Goal: Information Seeking & Learning: Learn about a topic

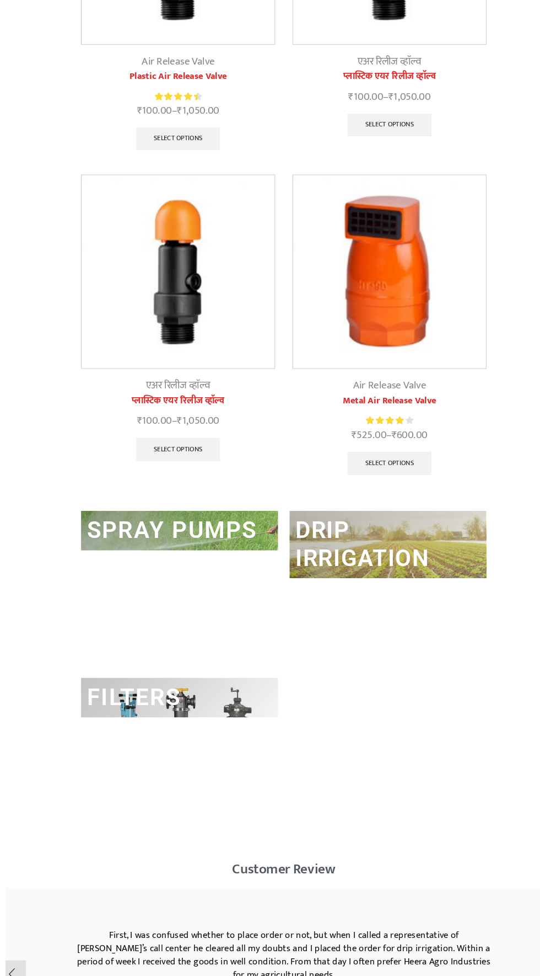
scroll to position [2499, 0]
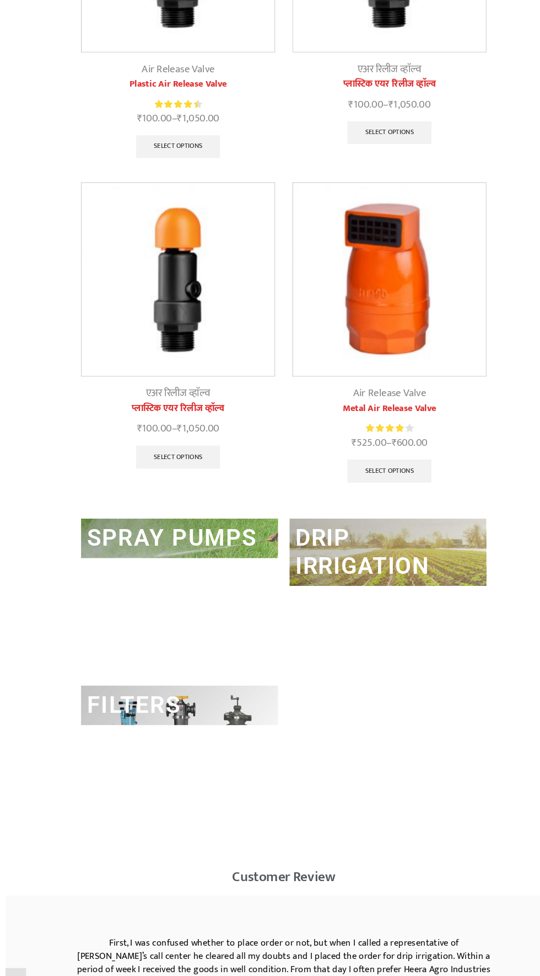
click at [376, 525] on link "DRIP IRRIGATION" at bounding box center [344, 525] width 127 height 52
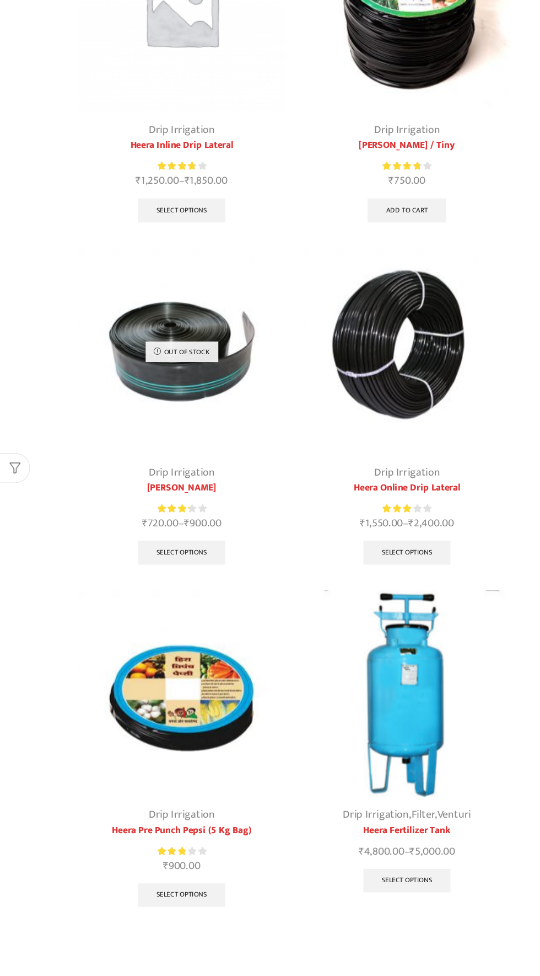
scroll to position [594, 0]
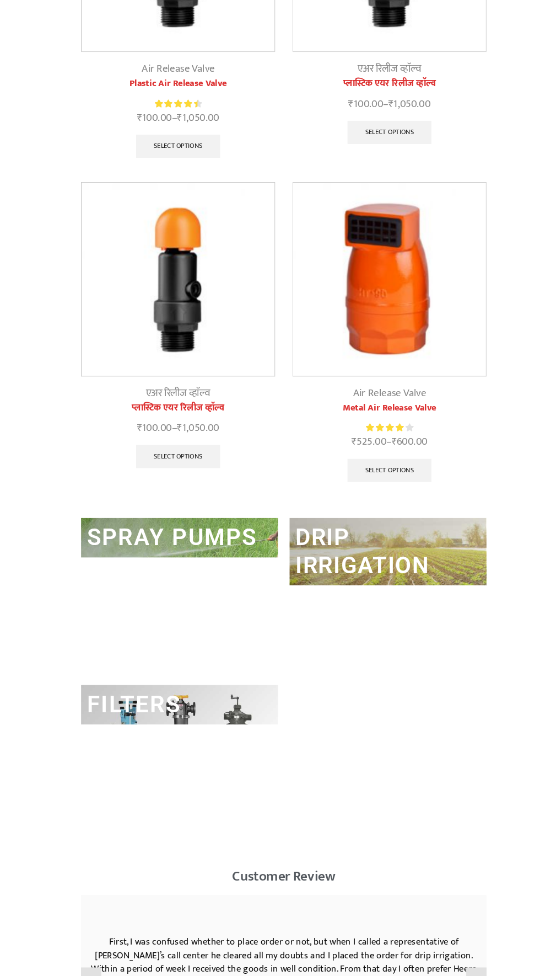
scroll to position [2499, 0]
